Goal: Find specific page/section: Find specific page/section

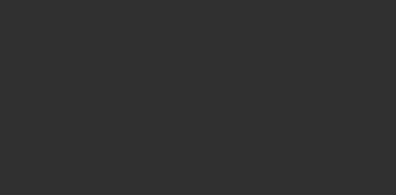
select select "10"
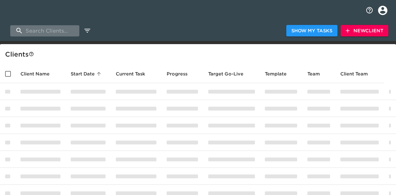
click at [69, 31] on input "search" at bounding box center [44, 30] width 69 height 11
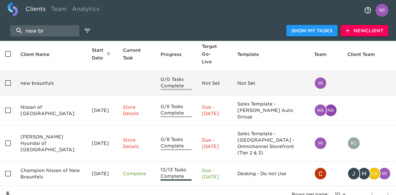
scroll to position [36, 0]
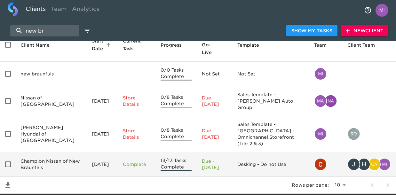
type input "new br"
click at [46, 152] on td "Champion Nissan of New Braunfels" at bounding box center [50, 164] width 71 height 25
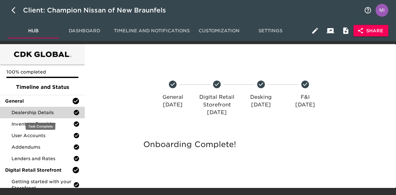
click at [45, 113] on span "Dealership Details" at bounding box center [43, 112] width 62 height 6
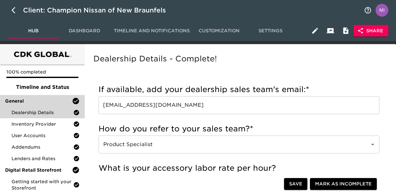
click at [55, 103] on span "General" at bounding box center [38, 101] width 67 height 6
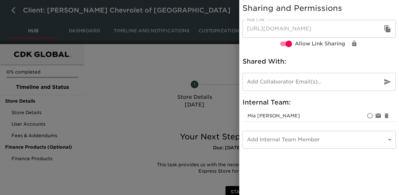
click at [153, 71] on div at bounding box center [199, 97] width 399 height 195
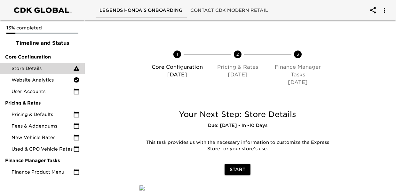
click at [51, 67] on span "Store Details" at bounding box center [43, 68] width 62 height 6
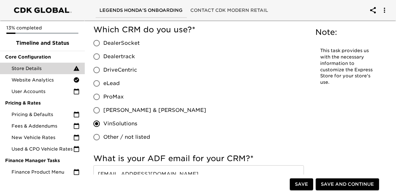
scroll to position [451, 0]
